Goal: Use online tool/utility

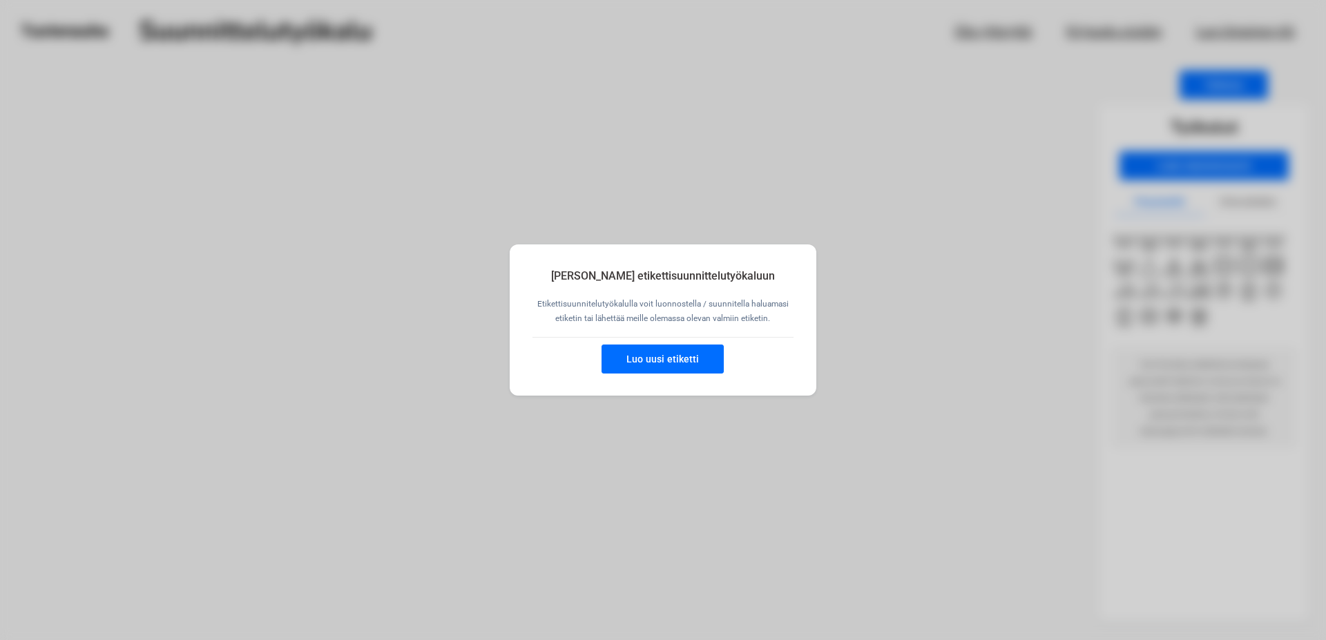
click at [636, 368] on button "Luo uusi etiketti" at bounding box center [663, 359] width 122 height 29
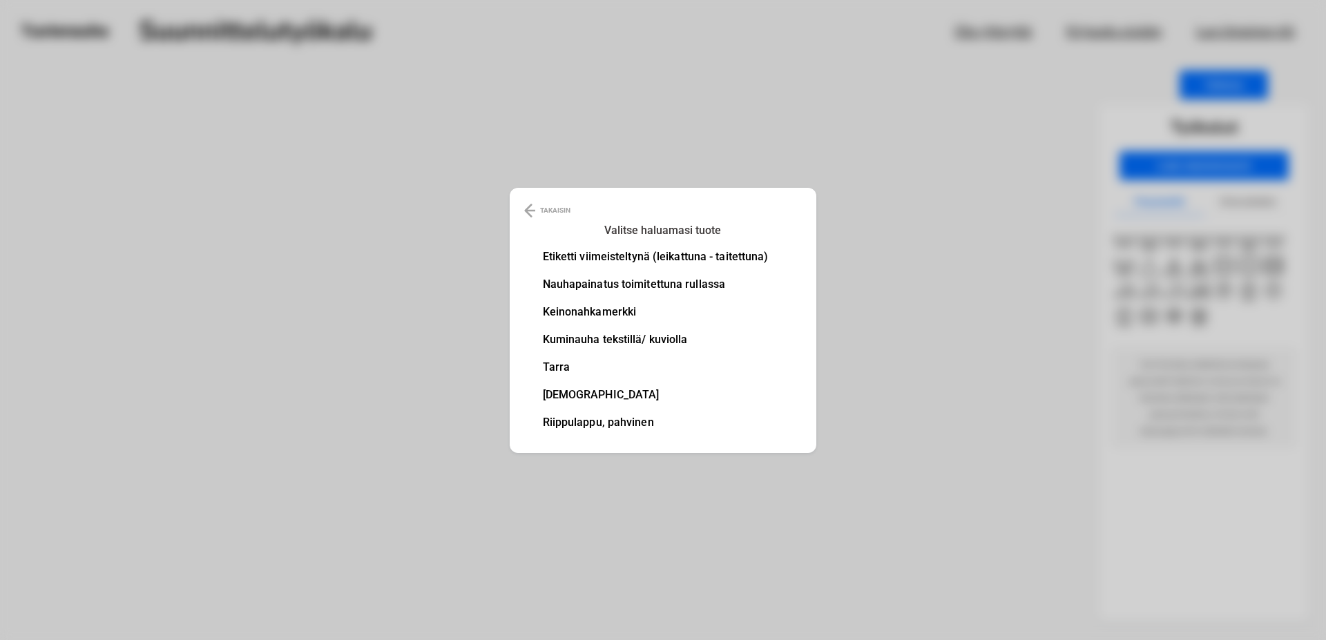
click at [634, 256] on li "Etiketti viimeisteltynä (leikattuna - taitettuna)" at bounding box center [656, 256] width 226 height 11
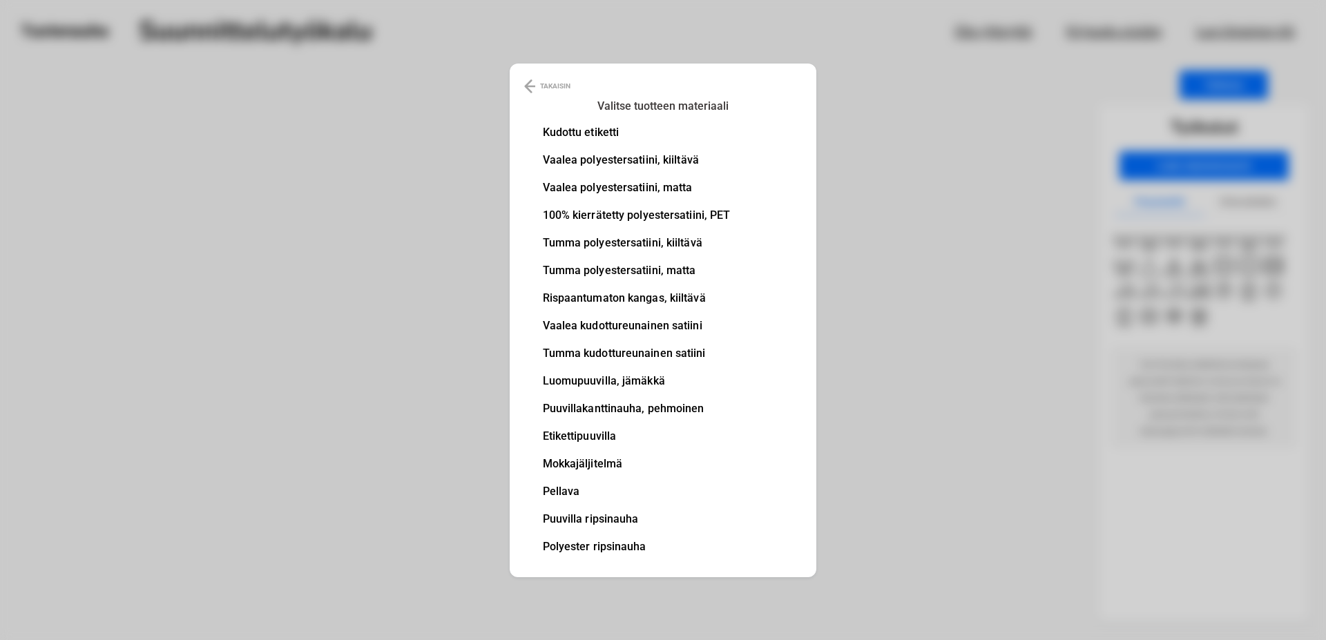
click at [578, 519] on li "Puuvilla ripsinauha" at bounding box center [637, 519] width 188 height 11
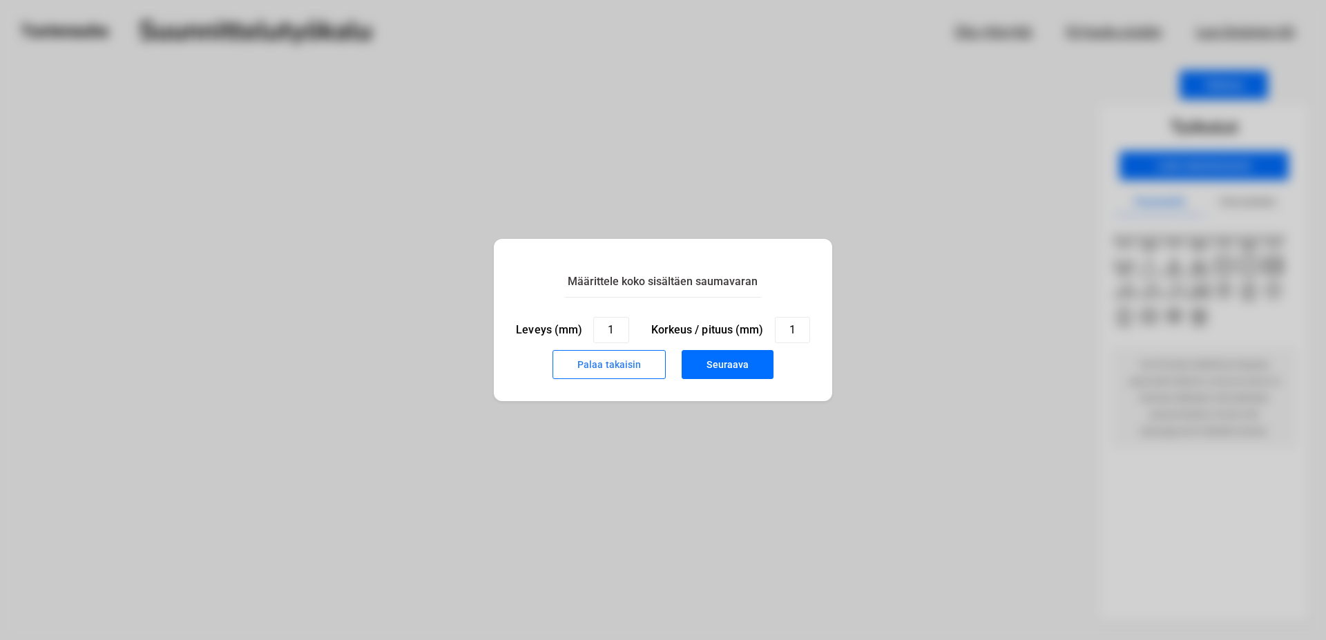
click at [578, 519] on div "Määrittele koko sisältäen saumavaran Leveys (mm) 1 Korkeus / pituus (mm) 1 Pala…" at bounding box center [663, 320] width 1326 height 640
click at [592, 368] on button "Palaa takaisin" at bounding box center [609, 364] width 113 height 29
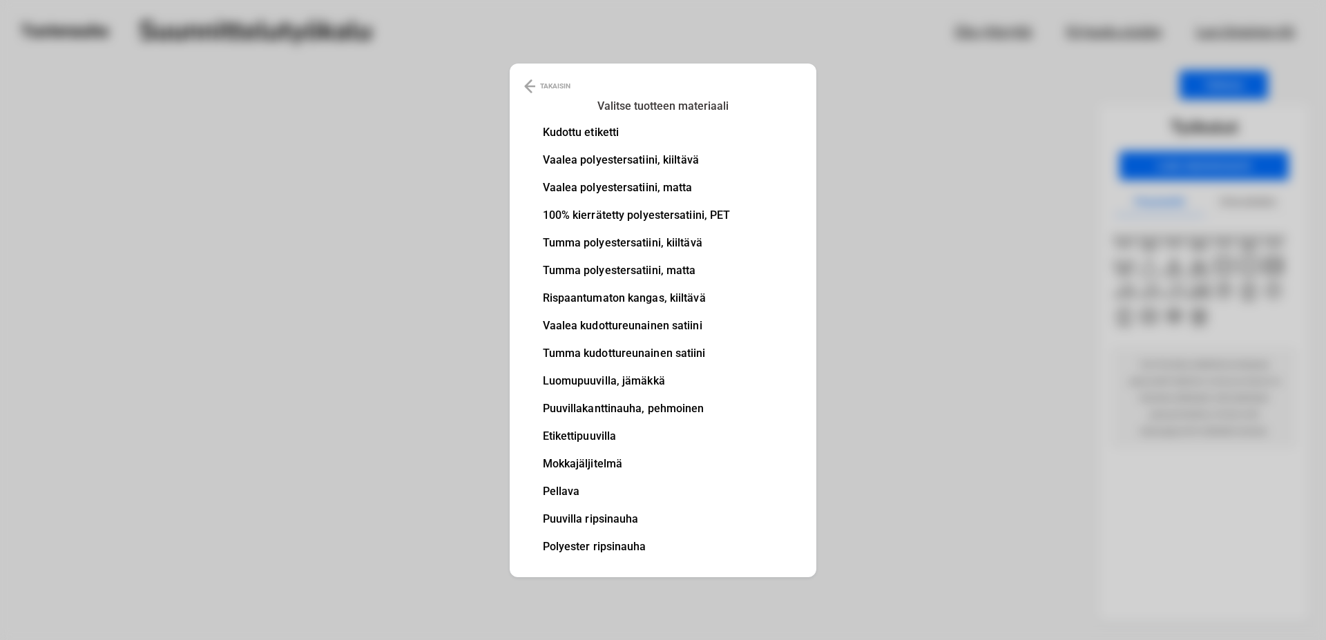
click at [581, 410] on li "Puuvillakanttinauha, pehmoinen" at bounding box center [637, 408] width 188 height 11
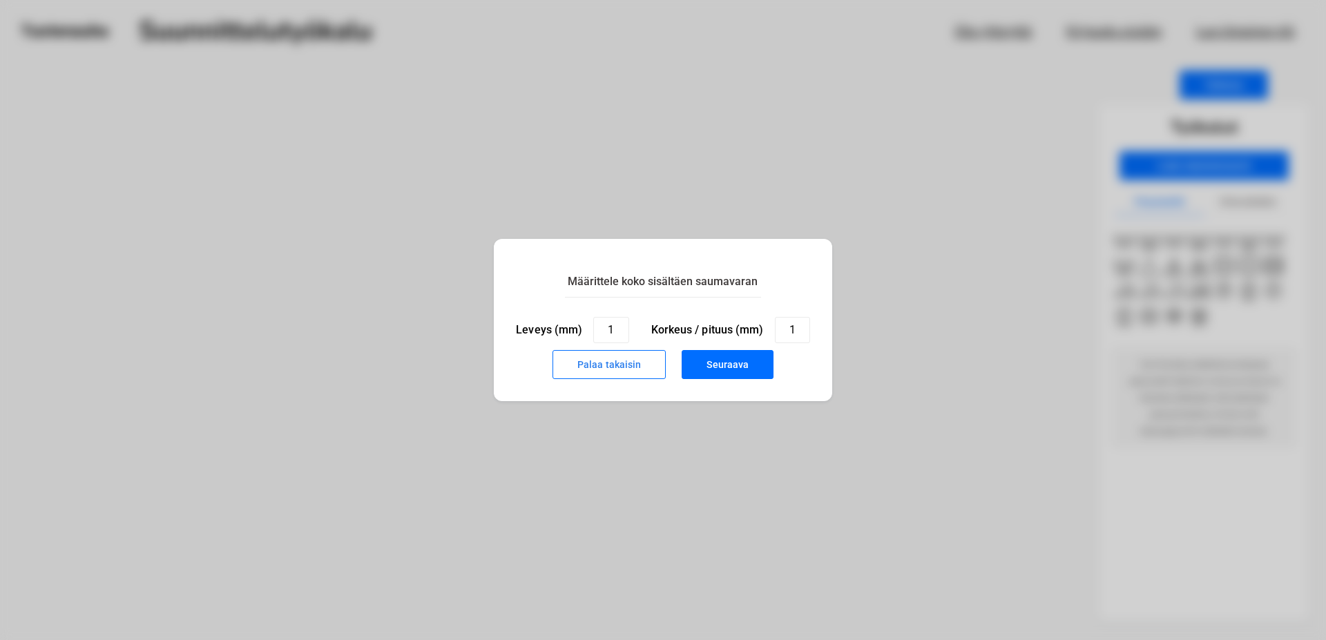
click at [735, 365] on button "Seuraava" at bounding box center [728, 364] width 92 height 29
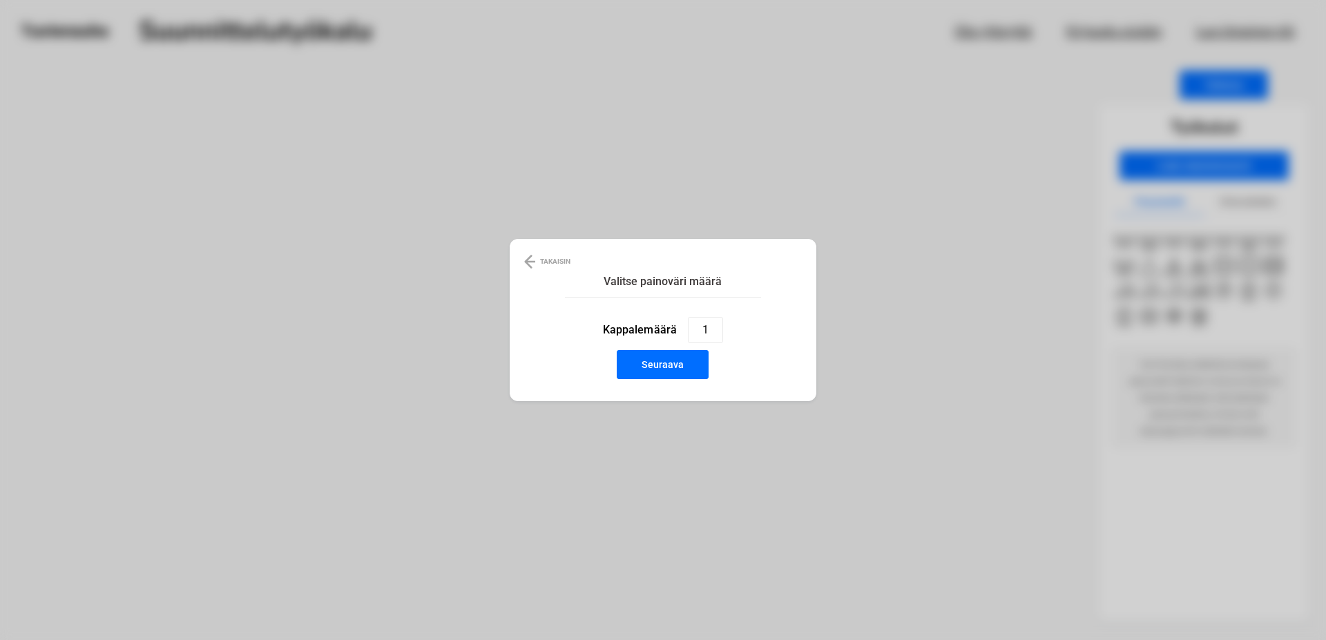
click at [664, 359] on button "Seuraava" at bounding box center [663, 364] width 92 height 29
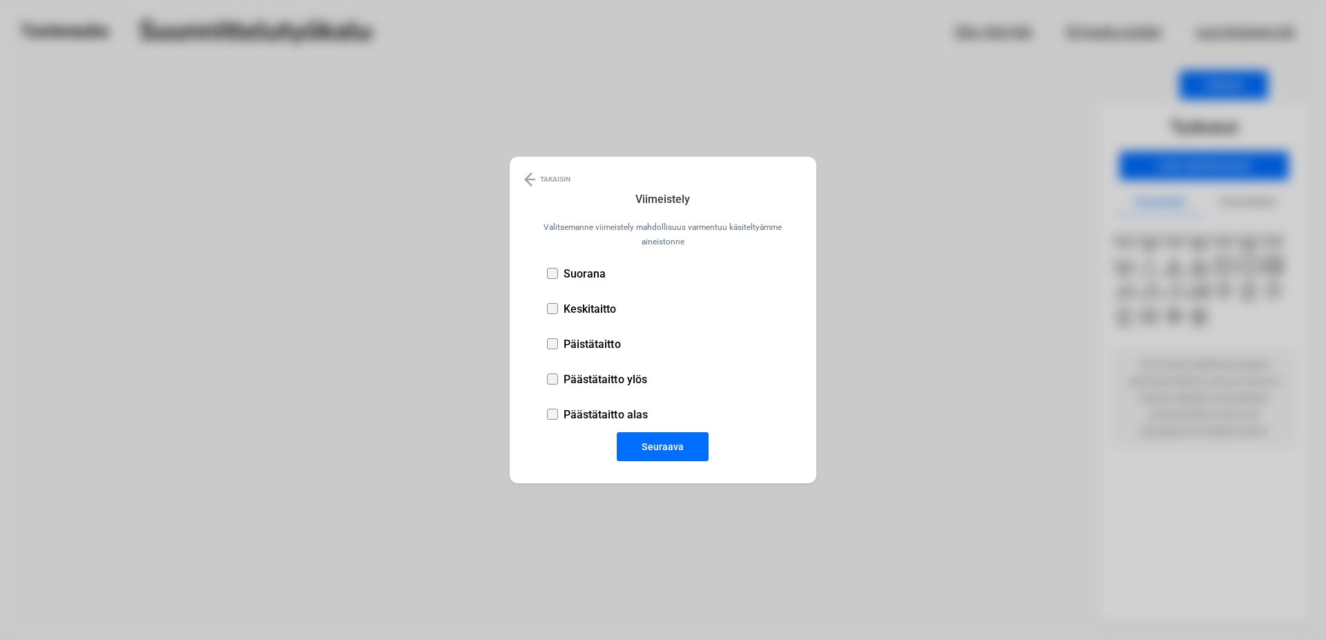
click at [557, 343] on div at bounding box center [552, 344] width 11 height 11
click at [678, 444] on button "Seuraava" at bounding box center [663, 446] width 92 height 29
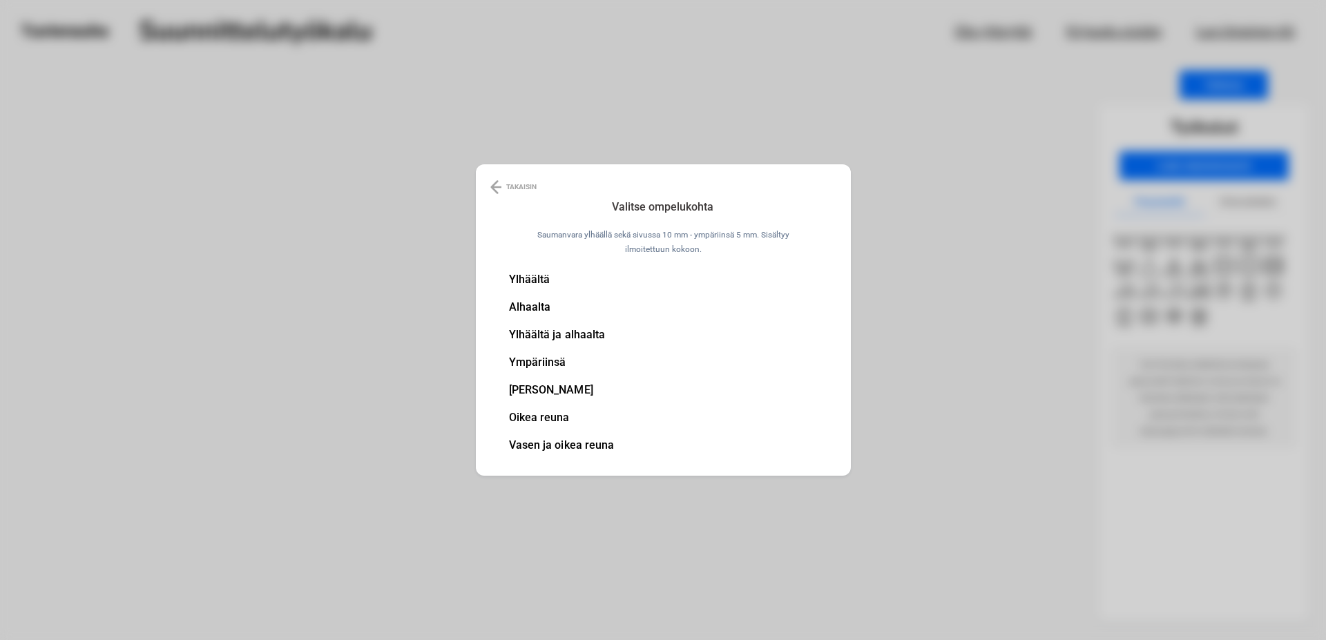
click at [580, 442] on li "Vasen ja oikea reuna" at bounding box center [562, 445] width 106 height 11
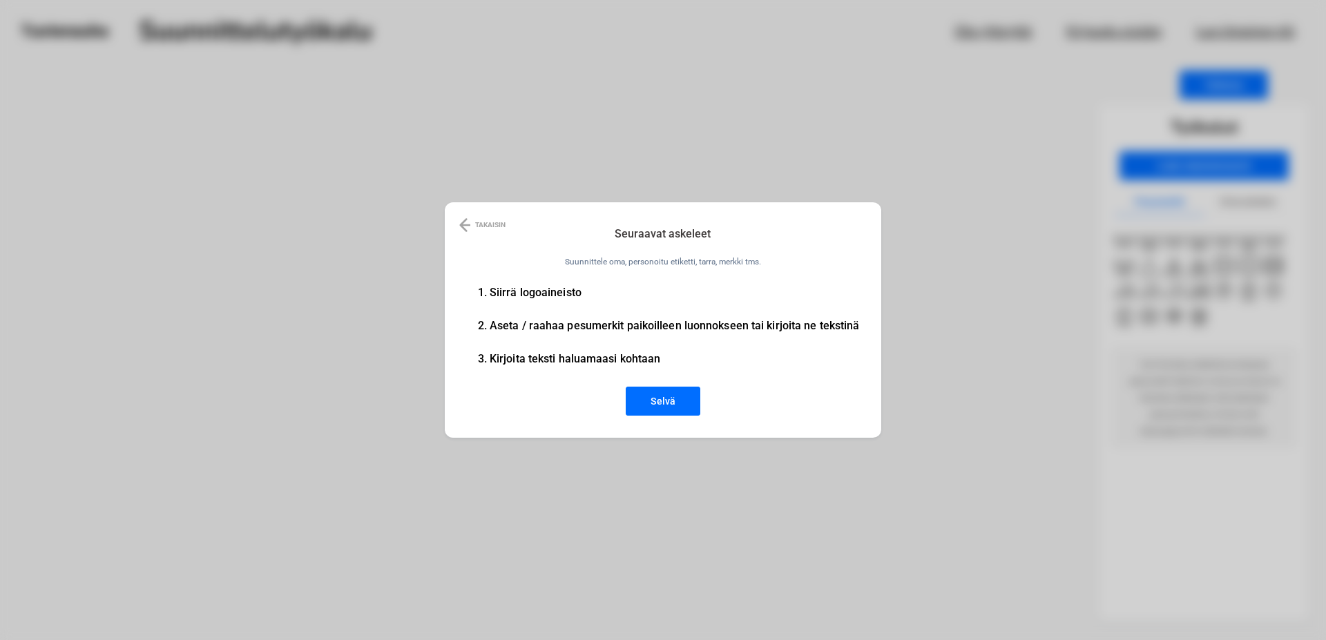
click at [645, 395] on button "Selvä" at bounding box center [663, 401] width 75 height 29
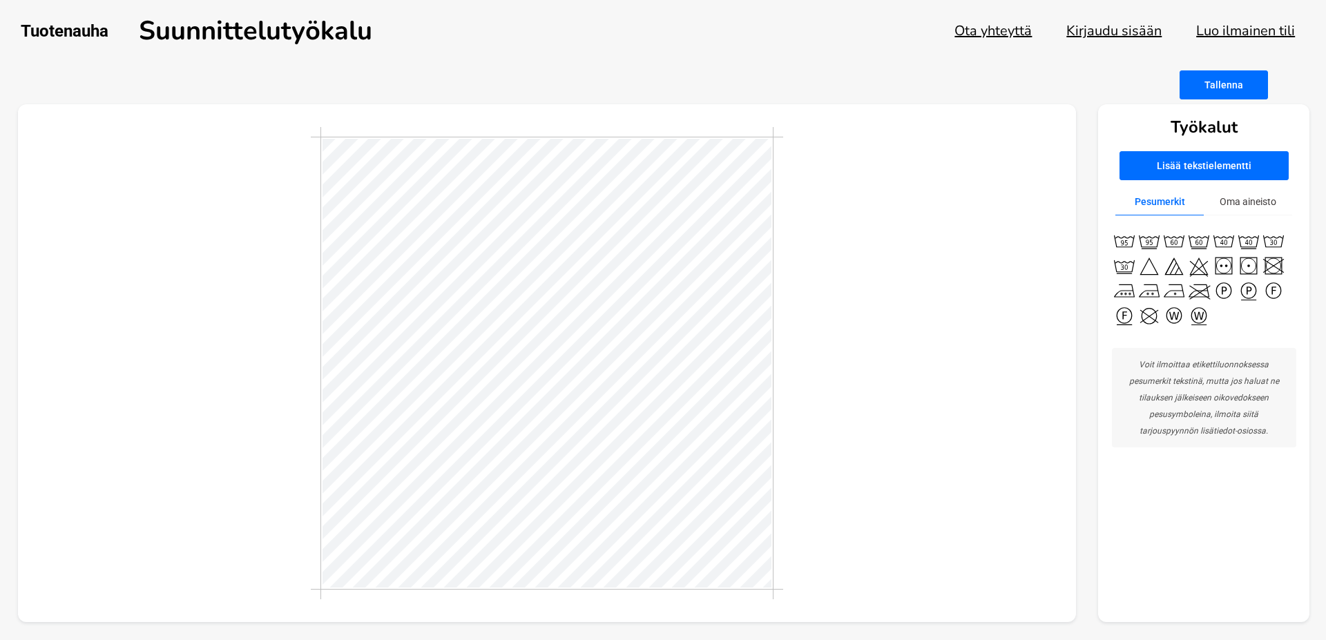
click at [1210, 166] on button "Lisää tekstielementti" at bounding box center [1204, 165] width 169 height 29
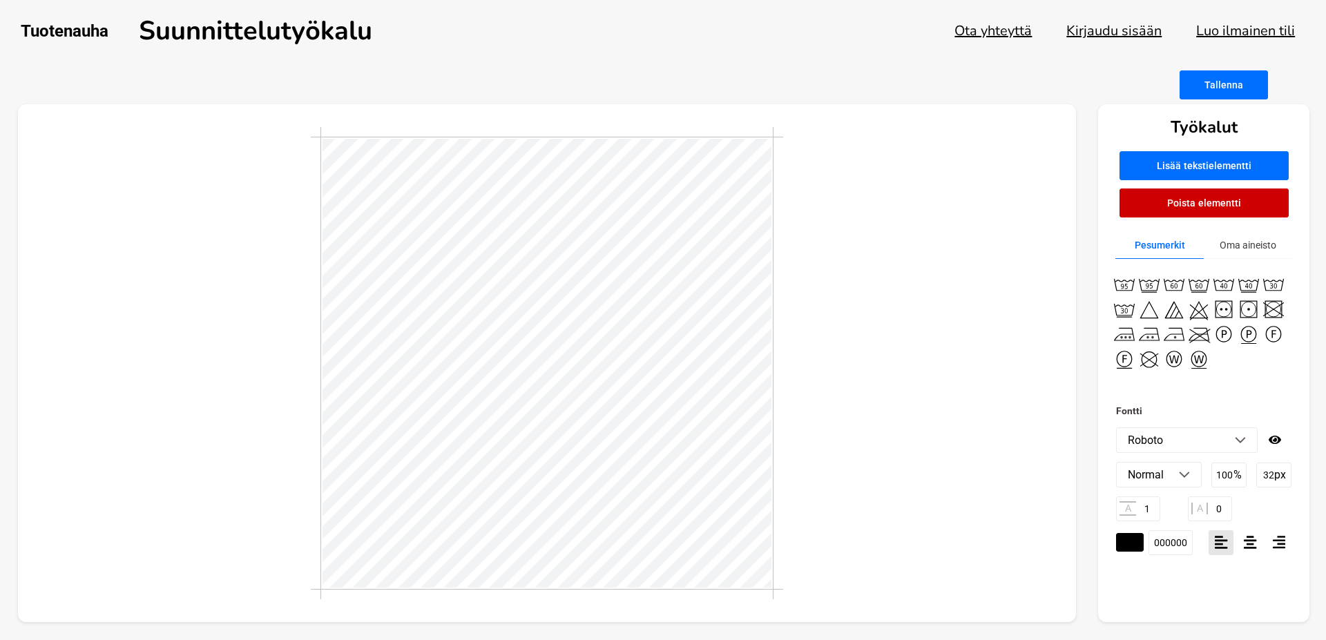
type textarea "T"
type textarea "milla balloon"
click at [1239, 437] on li "Roboto" at bounding box center [1187, 440] width 140 height 24
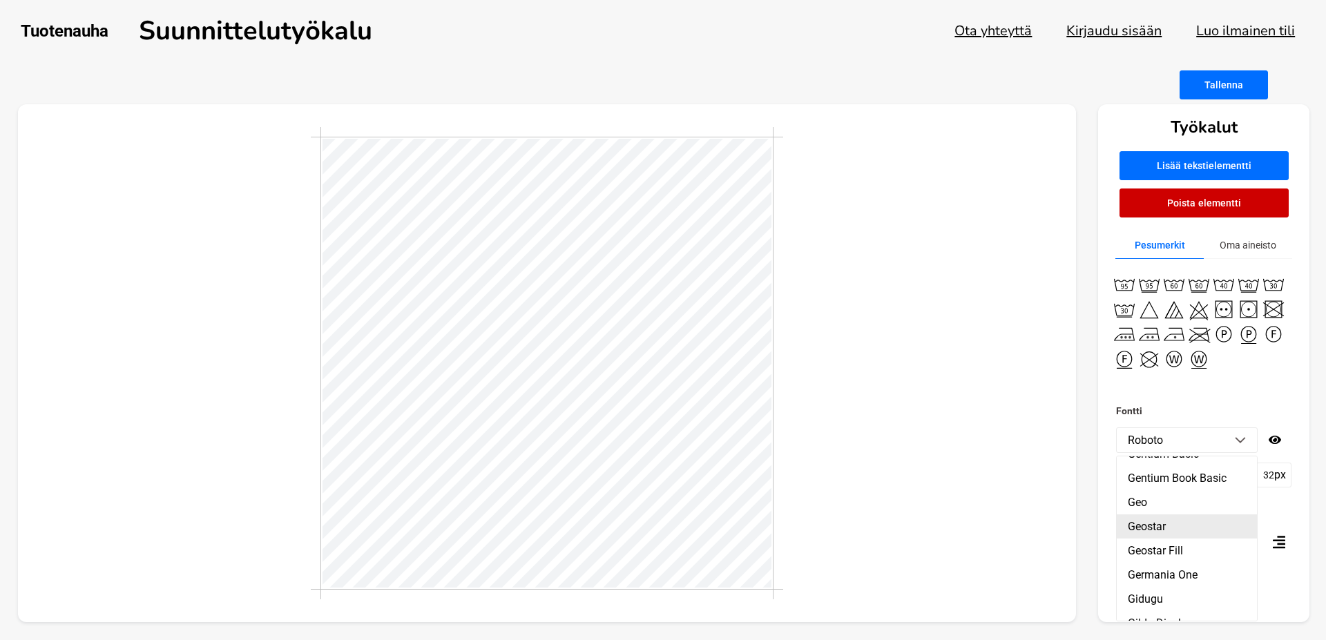
click at [1143, 539] on li "Geostar" at bounding box center [1187, 527] width 140 height 24
click at [1181, 196] on button "Poista elementti" at bounding box center [1204, 203] width 169 height 29
